Goal: Obtain resource: Download file/media

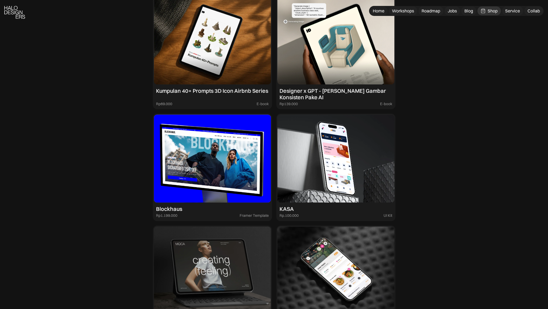
scroll to position [728, 0]
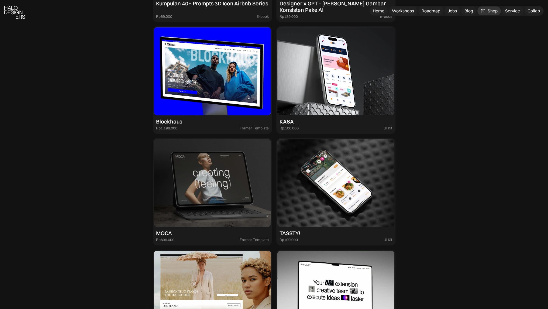
click at [5, 105] on div "Semua Framer Template UI Kit PREMIUM RESOURCES Petunjuk Memulai UX dari NOL 25%…" at bounding box center [274, 313] width 548 height 1337
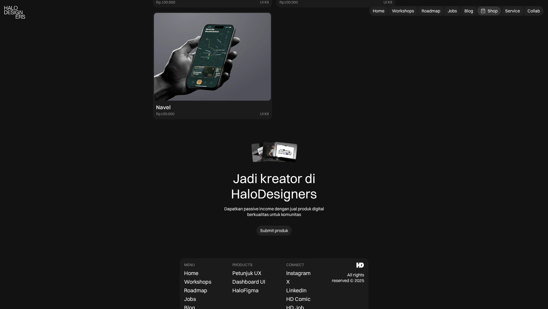
scroll to position [1623, 0]
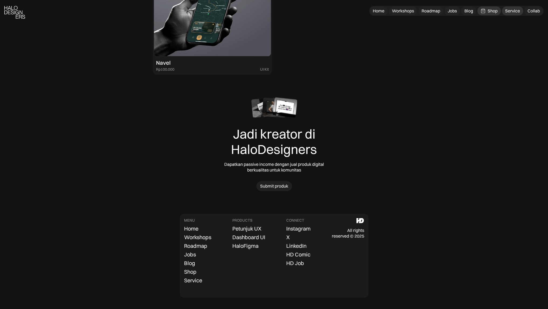
click at [511, 11] on div "Service" at bounding box center [512, 11] width 15 height 6
click at [380, 10] on div "Home" at bounding box center [379, 11] width 12 height 6
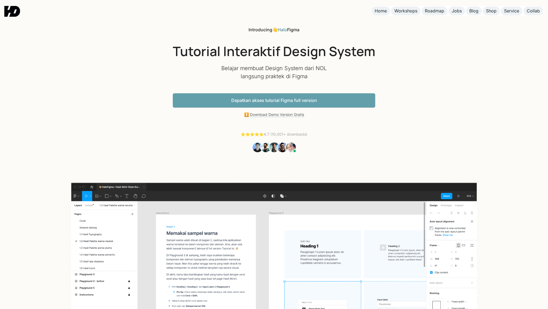
scroll to position [1479, 0]
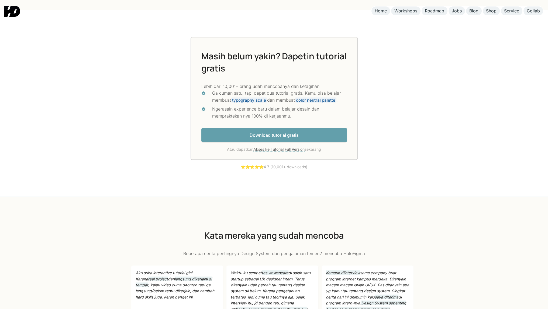
click at [234, 128] on link "Download tutorial gratis" at bounding box center [274, 135] width 146 height 14
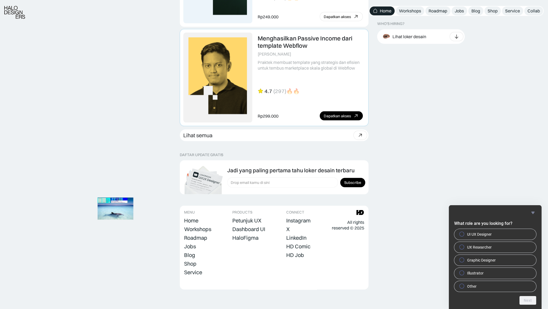
scroll to position [1436, 0]
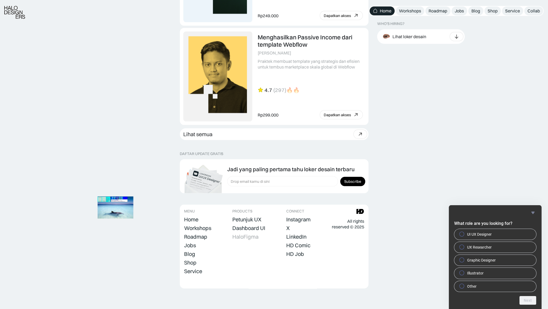
click at [233, 236] on div "HaloFigma" at bounding box center [245, 236] width 26 height 6
click at [117, 215] on img at bounding box center [115, 207] width 42 height 29
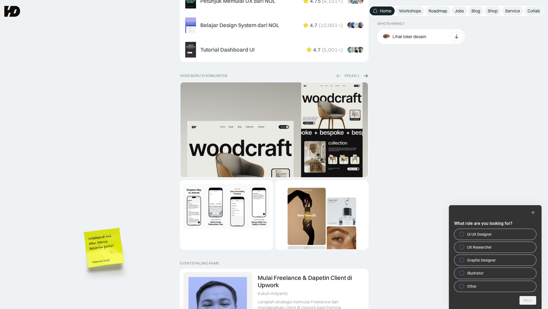
scroll to position [897, 0]
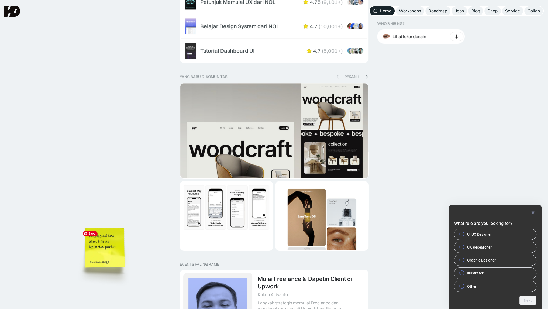
click at [116, 241] on img at bounding box center [105, 256] width 61 height 66
click at [93, 251] on img at bounding box center [105, 256] width 61 height 66
click at [84, 261] on img at bounding box center [105, 256] width 61 height 66
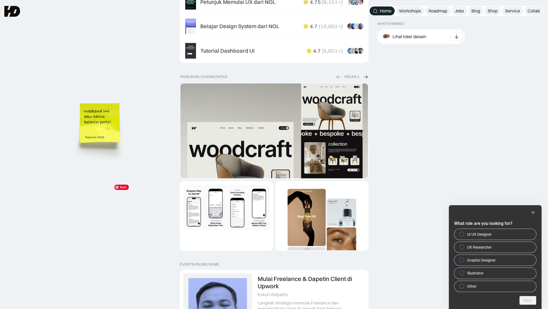
click at [96, 130] on img at bounding box center [100, 131] width 61 height 66
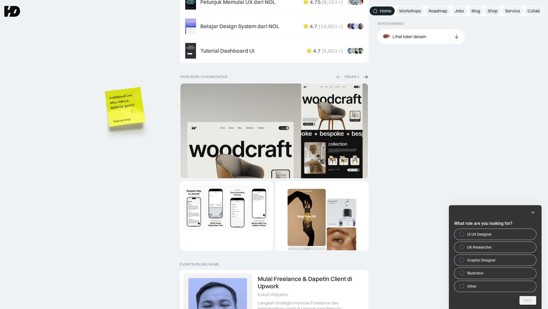
click at [96, 222] on div "diskon terbatas Flash Sale Agustus 2025 DISKON berakhir saat timer berhenti ata…" at bounding box center [274, 59] width 548 height 1579
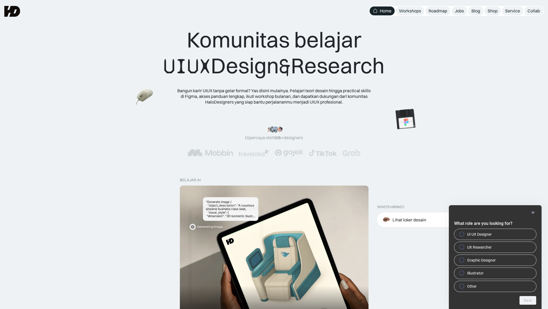
scroll to position [0, 0]
click at [135, 111] on img at bounding box center [142, 101] width 21 height 19
click at [204, 141] on img at bounding box center [210, 137] width 30 height 30
click at [217, 120] on img at bounding box center [201, 131] width 30 height 30
click at [281, 98] on div "Bangun karir UIUX tanpa gelar formal? Yas disini mulainya. Pelajari teori desai…" at bounding box center [274, 96] width 194 height 17
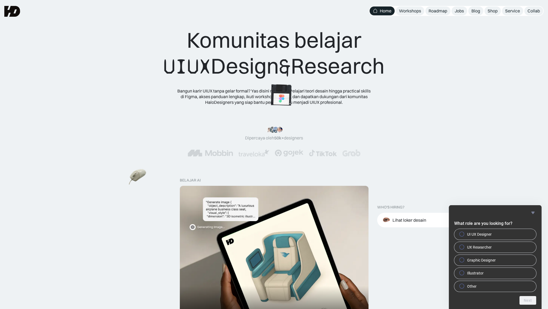
click at [282, 99] on img at bounding box center [281, 95] width 30 height 30
drag, startPoint x: 343, startPoint y: 112, endPoint x: 419, endPoint y: 103, distance: 76.2
click at [417, 107] on div "Komunitas belajar UIUX Design & Research Bangun karir UIUX tanpa gelar formal? …" at bounding box center [274, 58] width 548 height 116
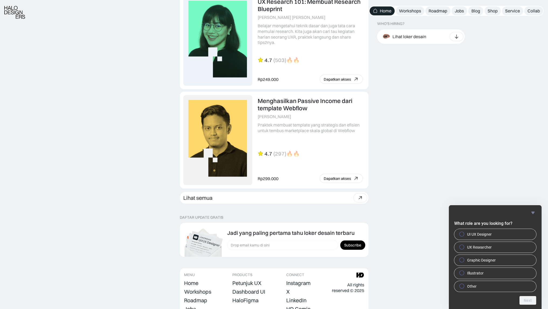
scroll to position [1436, 0]
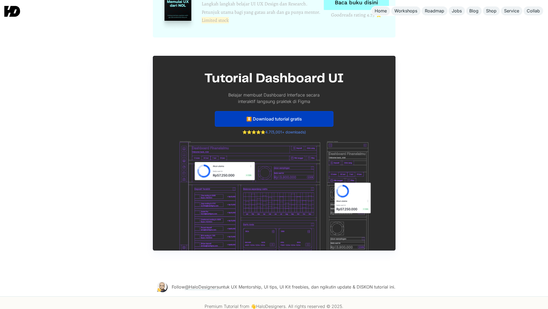
scroll to position [2646, 0]
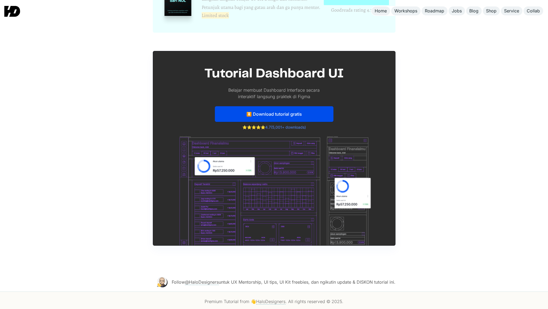
click at [309, 113] on link "⏬ Download tutorial gratis" at bounding box center [274, 114] width 119 height 16
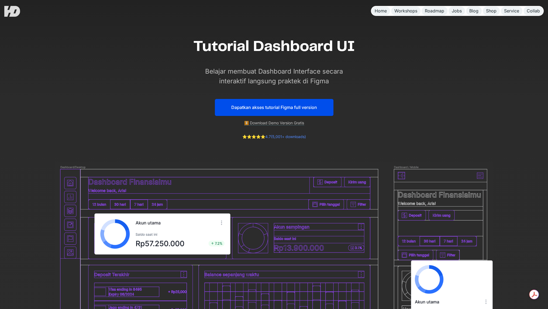
click at [316, 110] on link "Dapatkan akses tutorial Figma full version" at bounding box center [274, 107] width 119 height 17
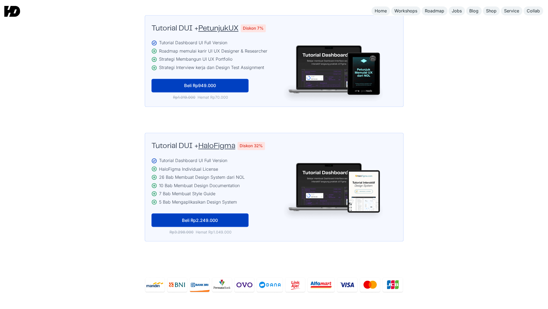
scroll to position [1201, 0]
